Goal: Task Accomplishment & Management: Manage account settings

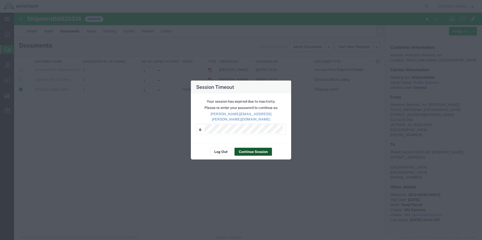
click at [253, 149] on button "Continue Session" at bounding box center [253, 152] width 38 height 8
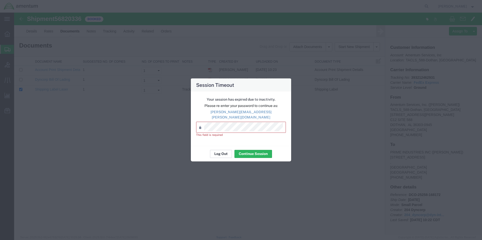
click at [220, 150] on button "Log Out" at bounding box center [221, 154] width 22 height 8
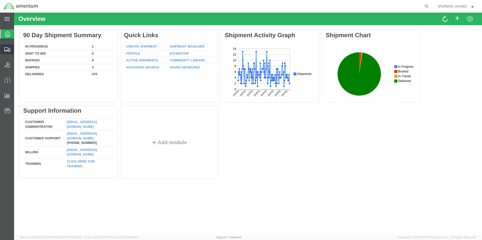
click at [0, 0] on link "Shipment Manager" at bounding box center [0, 0] width 0 height 0
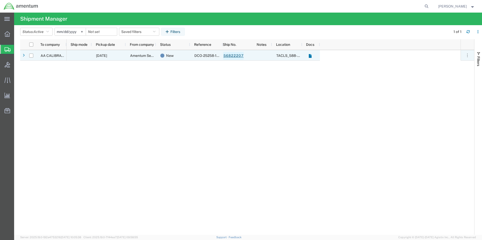
click at [235, 56] on link "56822207" at bounding box center [233, 56] width 21 height 8
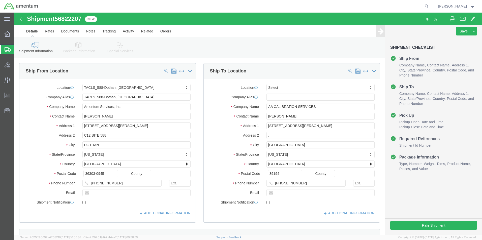
select select "42706"
select select
click button "Rate Shipment"
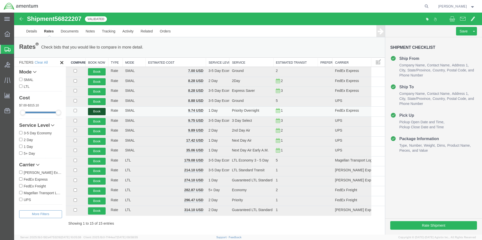
click at [96, 111] on button "Book" at bounding box center [97, 111] width 18 height 7
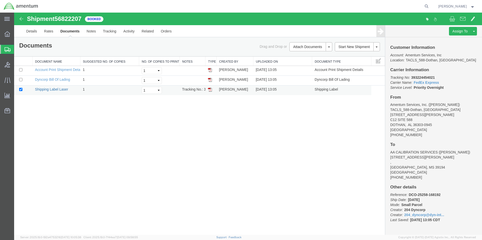
click at [56, 88] on link "Shipping Label Laser" at bounding box center [51, 89] width 33 height 4
click at [31, 30] on link "Details" at bounding box center [32, 31] width 18 height 12
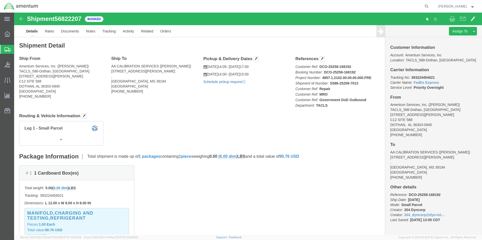
click link "Schedule pickup request"
